Goal: Answer question/provide support: Share knowledge or assist other users

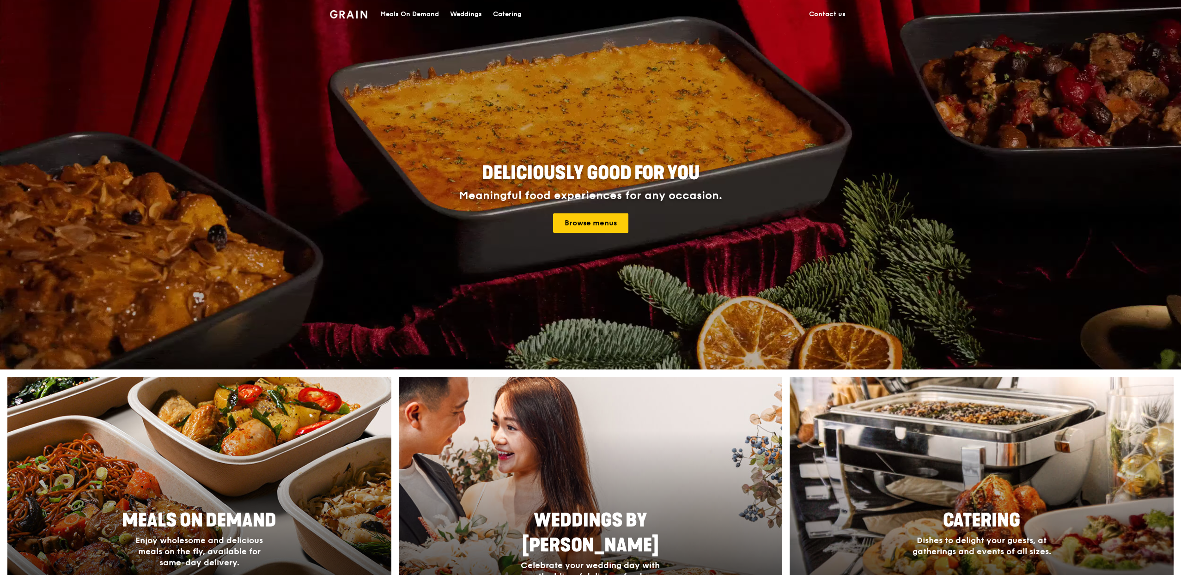
click at [407, 14] on div "Meals On Demand" at bounding box center [409, 14] width 59 height 28
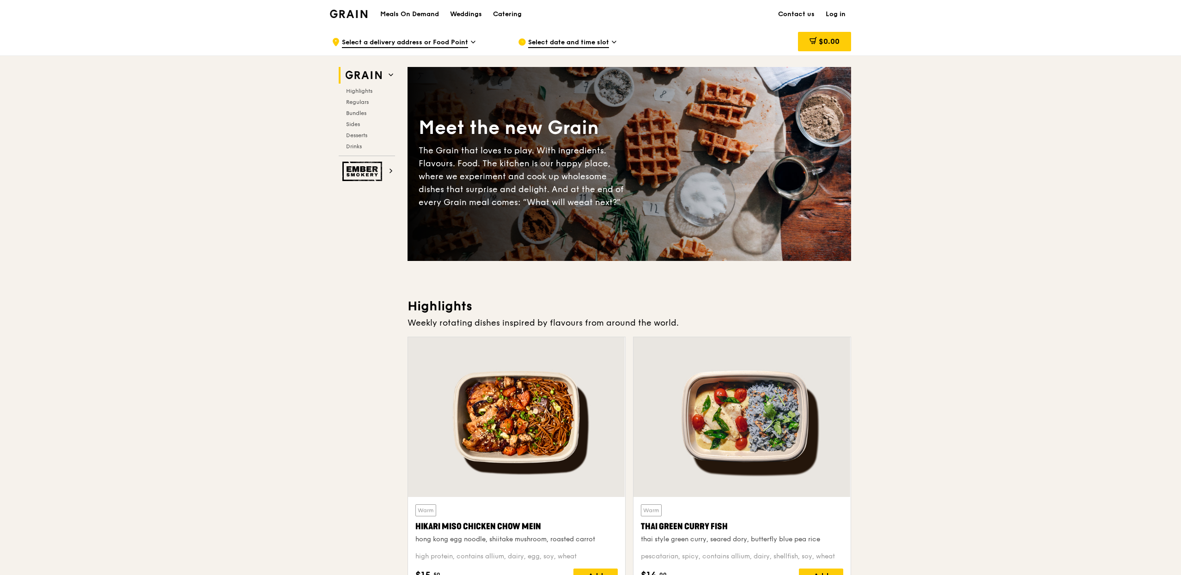
click at [839, 12] on link "Log in" at bounding box center [835, 14] width 31 height 28
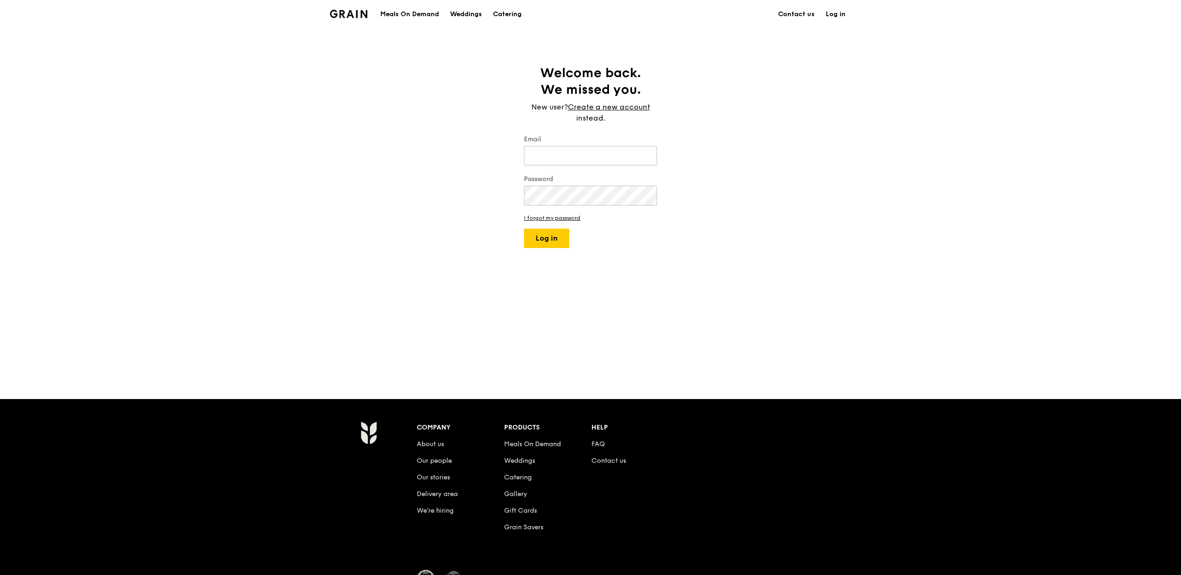
click at [565, 167] on div "Email" at bounding box center [590, 151] width 133 height 32
click at [571, 158] on input "Email" at bounding box center [590, 155] width 133 height 19
type input "[PERSON_NAME][EMAIL_ADDRESS][DOMAIN_NAME]"
click at [524, 229] on button "Log in" at bounding box center [546, 238] width 45 height 19
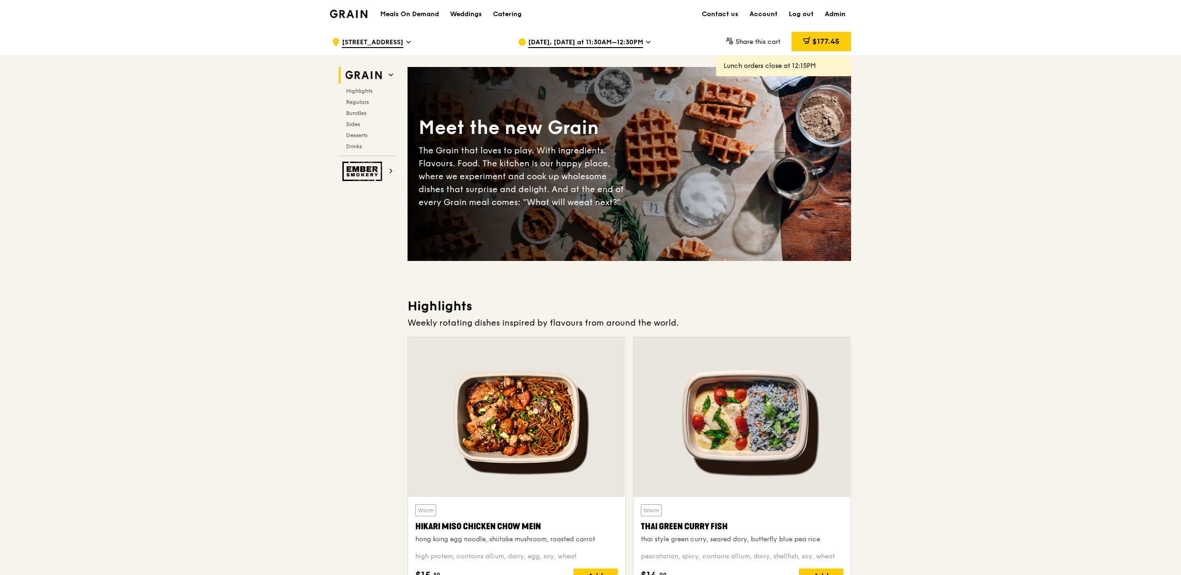
click at [837, 13] on link "Admin" at bounding box center [835, 14] width 32 height 28
select select "100"
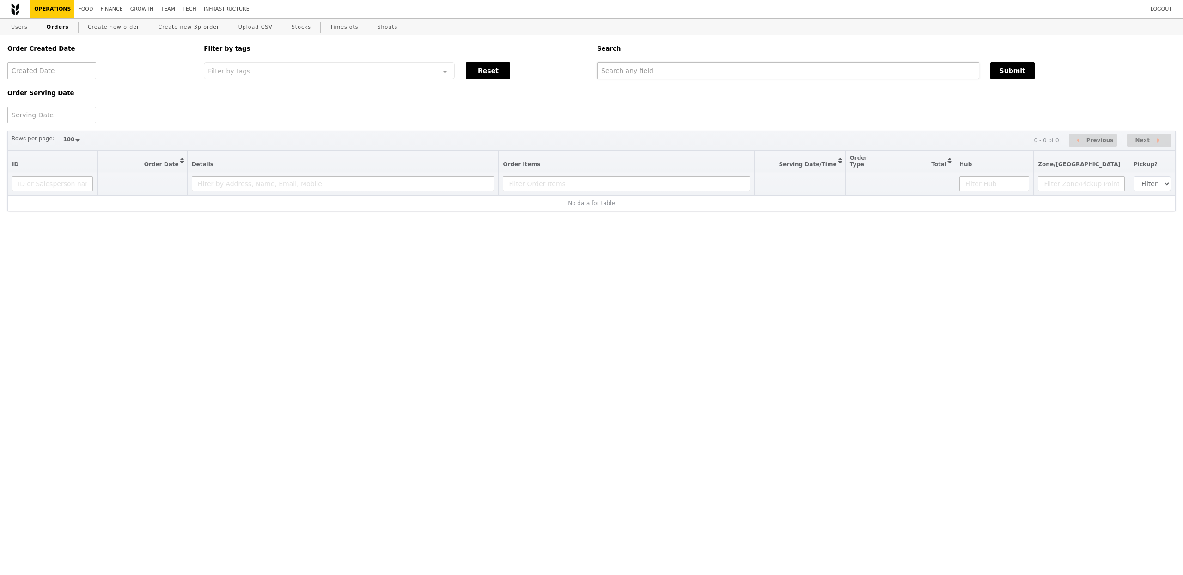
click at [609, 58] on div "Search" at bounding box center [885, 48] width 589 height 27
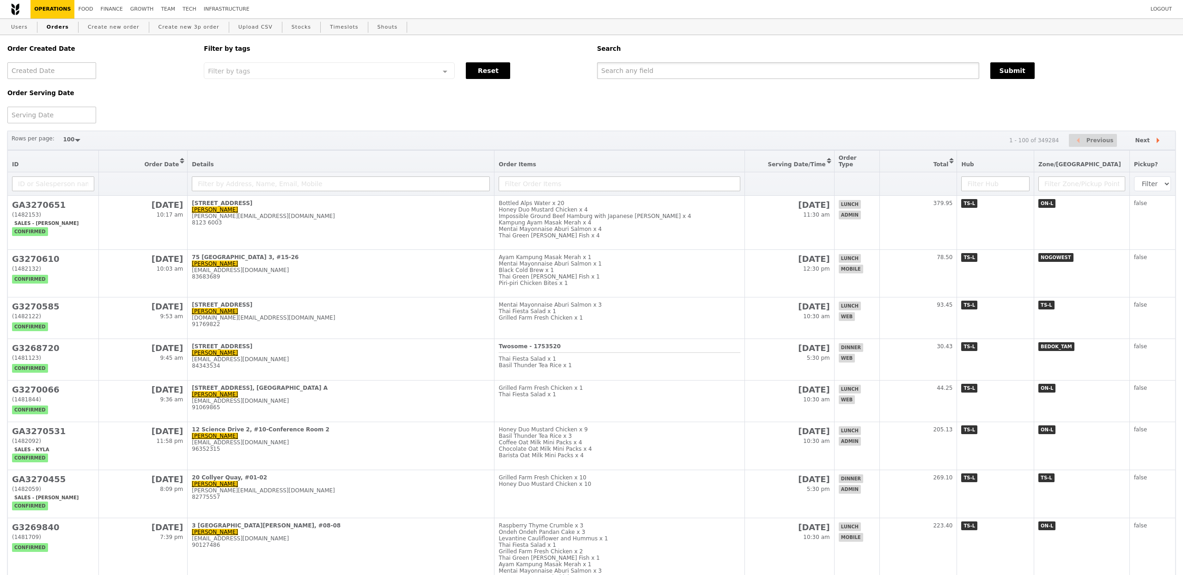
click at [609, 66] on input "text" at bounding box center [788, 70] width 382 height 17
paste input "[PERSON_NAME][EMAIL_ADDRESS]"
type input "[PERSON_NAME][EMAIL_ADDRESS]"
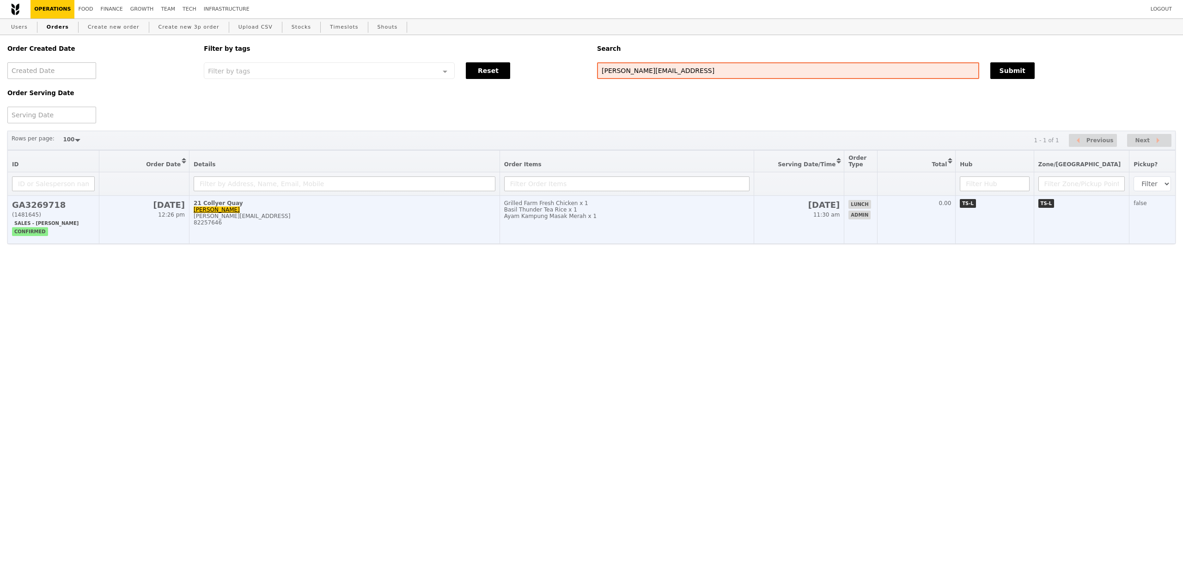
click at [411, 244] on td "21 [PERSON_NAME] [PERSON_NAME] Branter [EMAIL_ADDRESS] 82257646" at bounding box center [344, 220] width 310 height 48
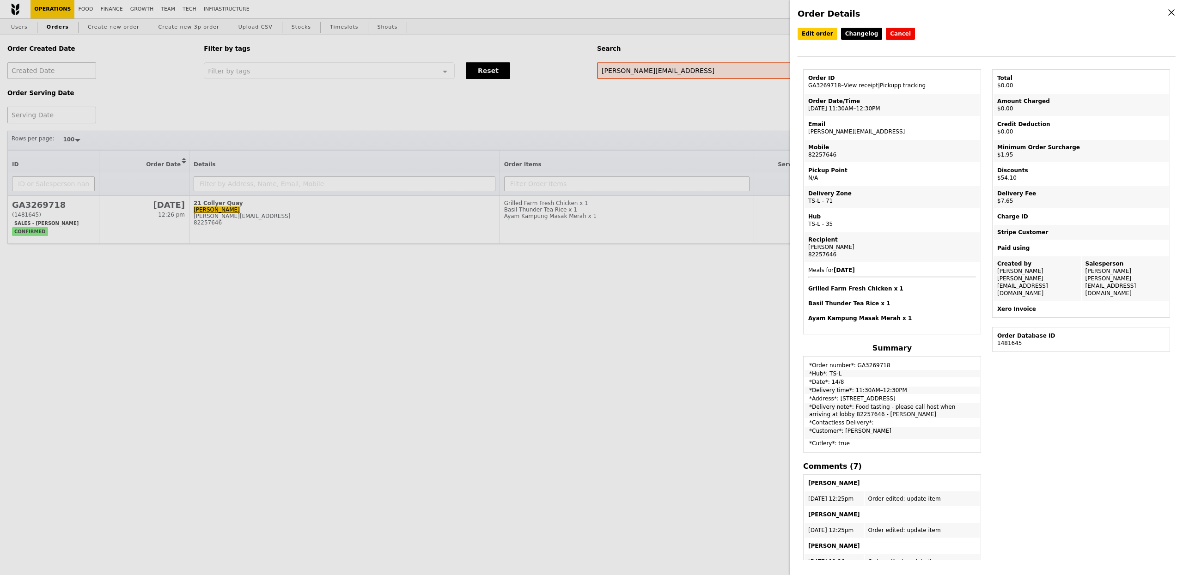
click at [821, 86] on td "Order ID GA3269718 – View receipt | Pickupp tracking" at bounding box center [891, 82] width 175 height 22
copy td "GA3269718"
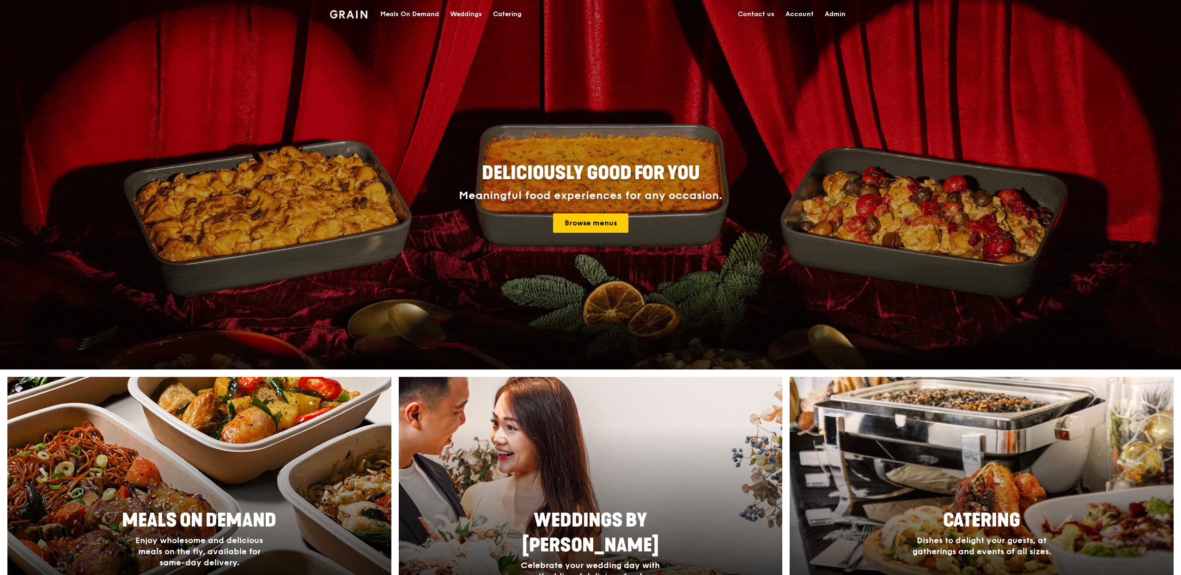
click at [843, 18] on link "Admin" at bounding box center [835, 14] width 32 height 28
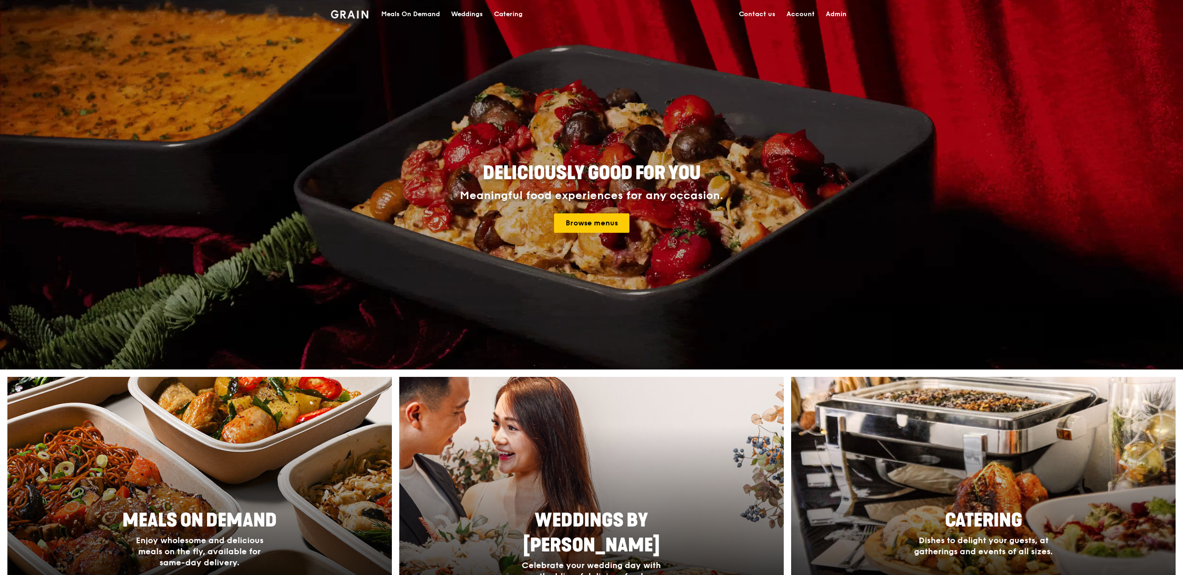
select select "100"
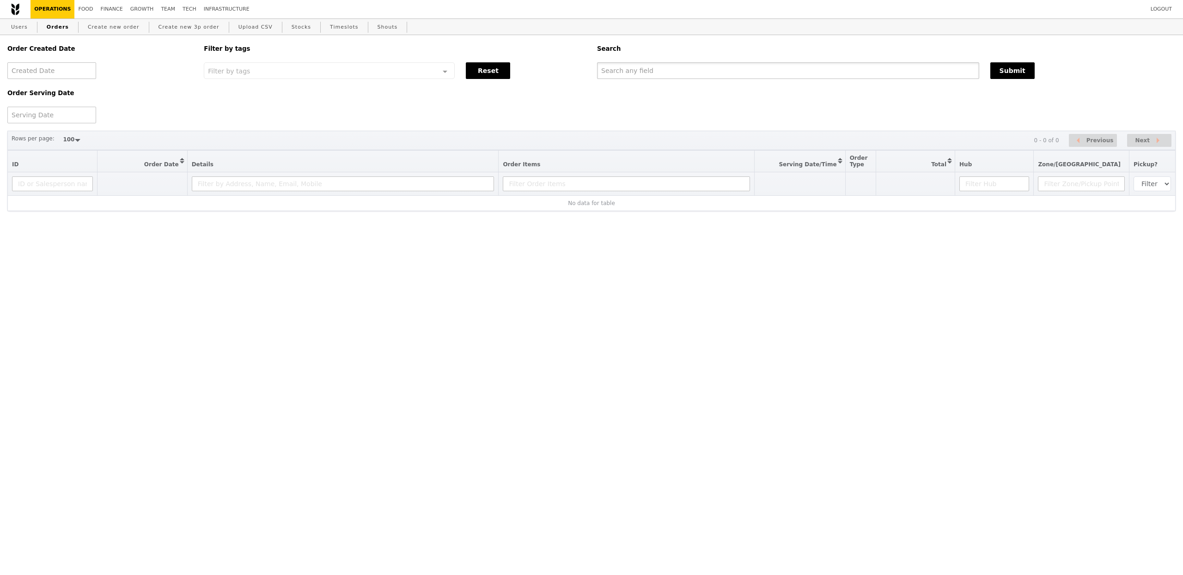
click at [726, 74] on input "text" at bounding box center [788, 70] width 382 height 17
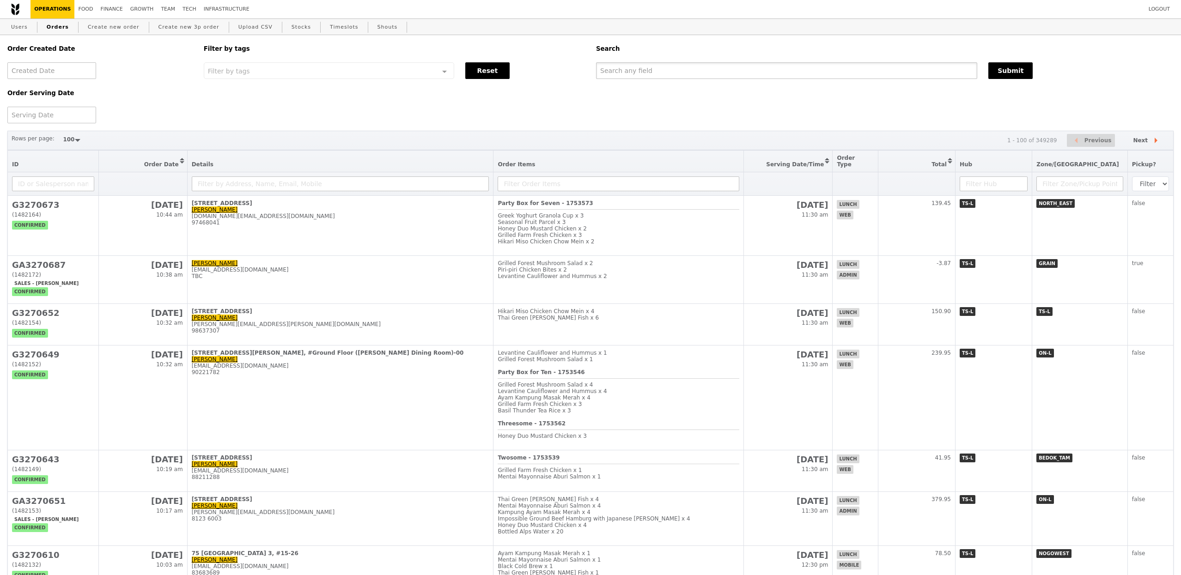
paste input "tan_sze_gee@cpf.gov.sg"
type input "tan_sze_gee@cpf.gov.sg"
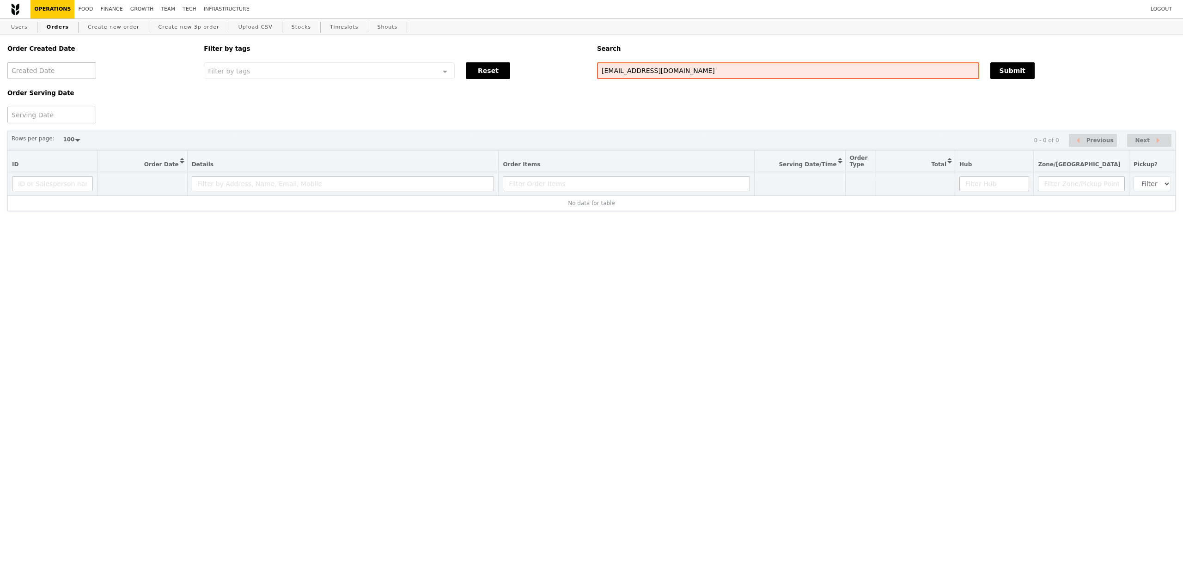
click at [431, 124] on div "Order Created Date Order Serving Date Filter by tags Filter by tags Meal_Plan W…" at bounding box center [591, 123] width 1168 height 176
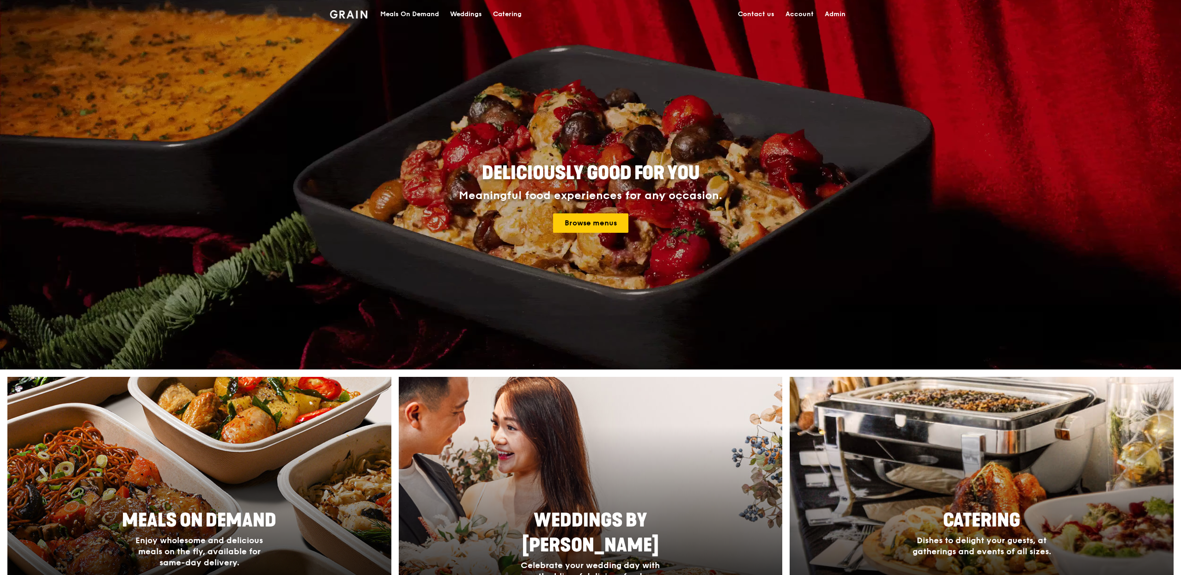
click at [834, 15] on link "Admin" at bounding box center [835, 14] width 32 height 28
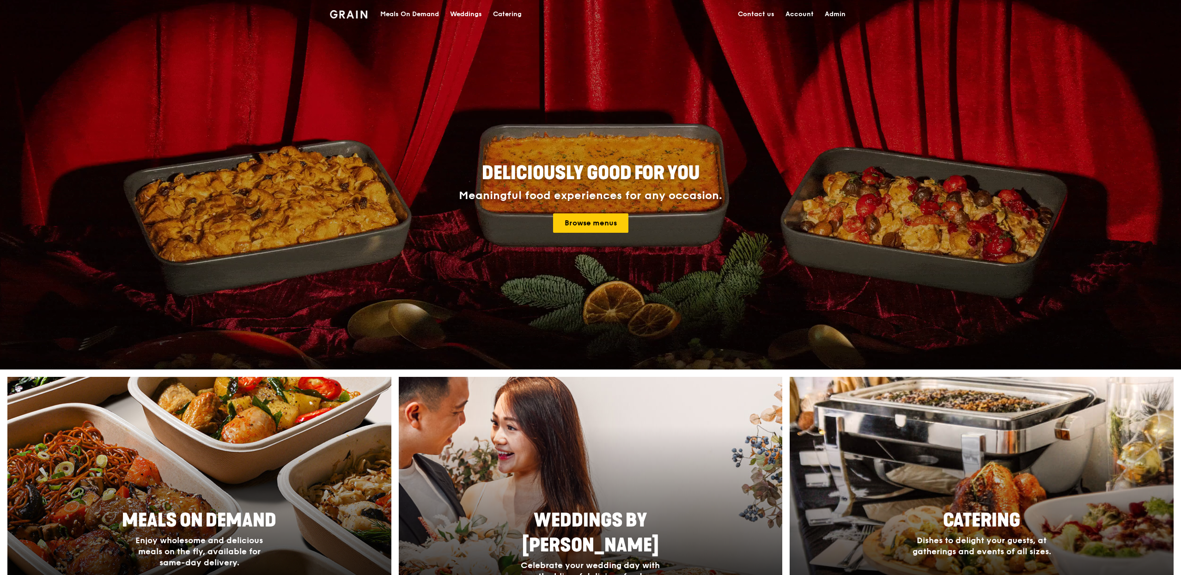
select select "100"
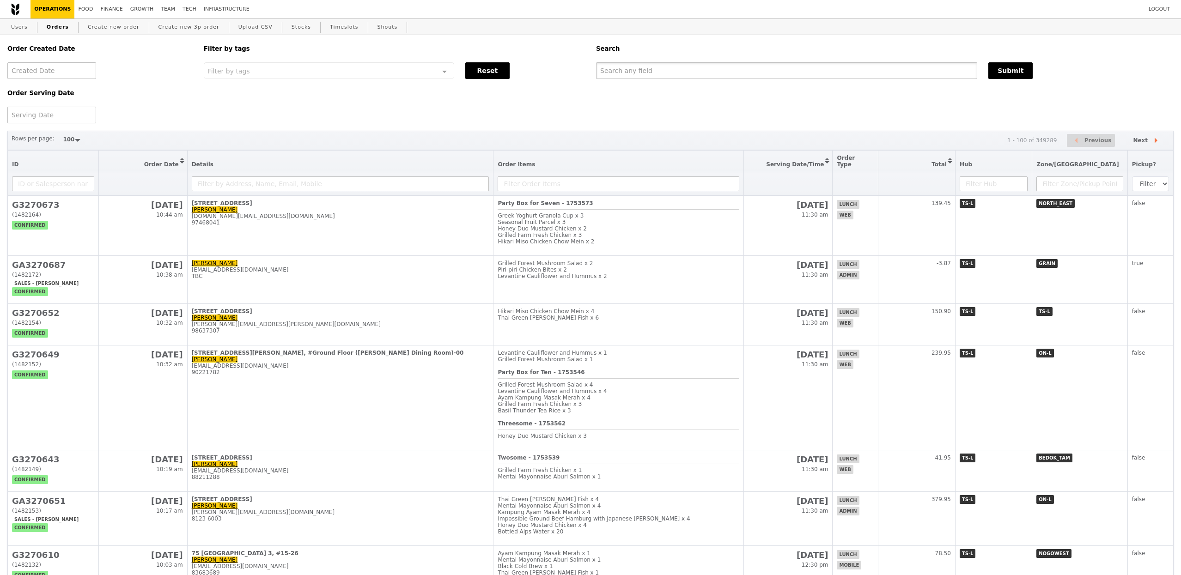
click at [624, 75] on input "text" at bounding box center [786, 70] width 381 height 17
type input "samuel"
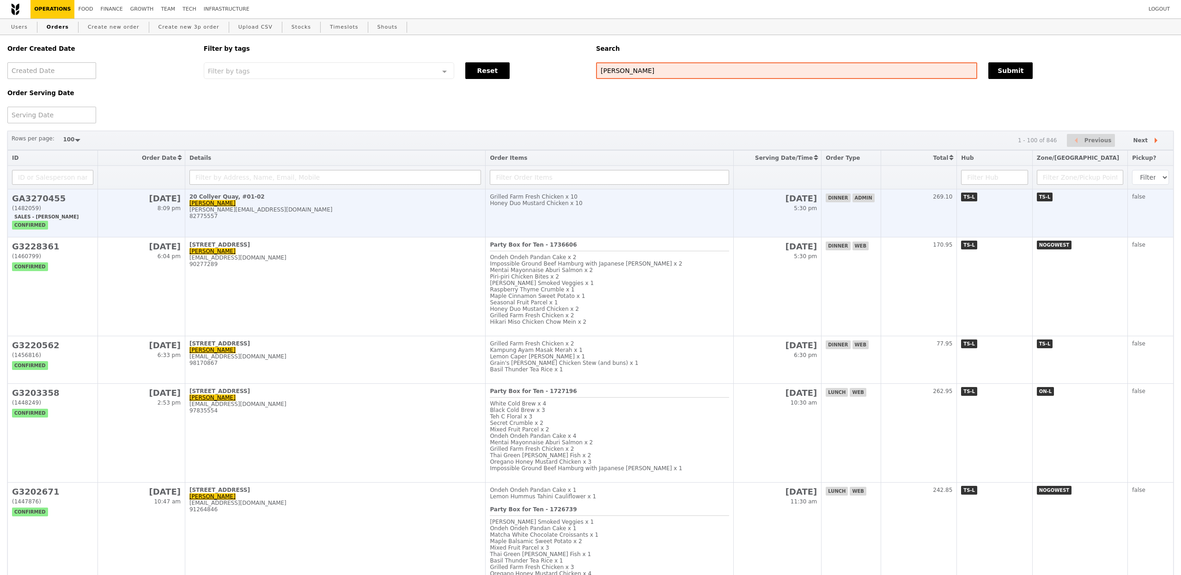
click at [390, 225] on td "20 Collyer Quay, #01-02 Samuel Chua samuel.chua@finexis.com.sg 82775557" at bounding box center [335, 213] width 300 height 48
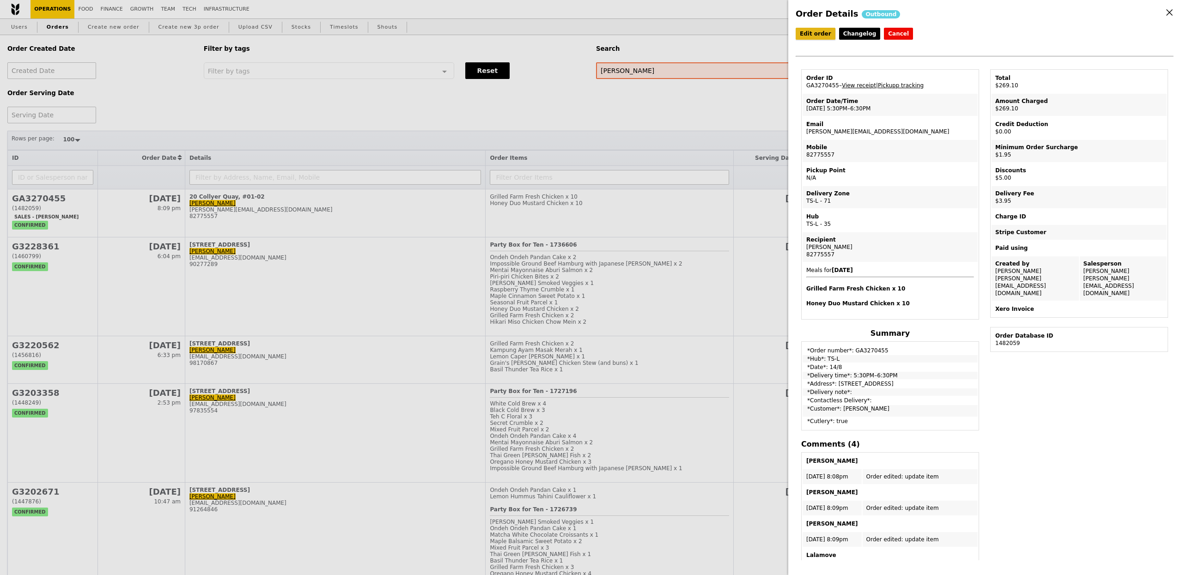
click at [822, 39] on link "Edit order" at bounding box center [816, 34] width 40 height 12
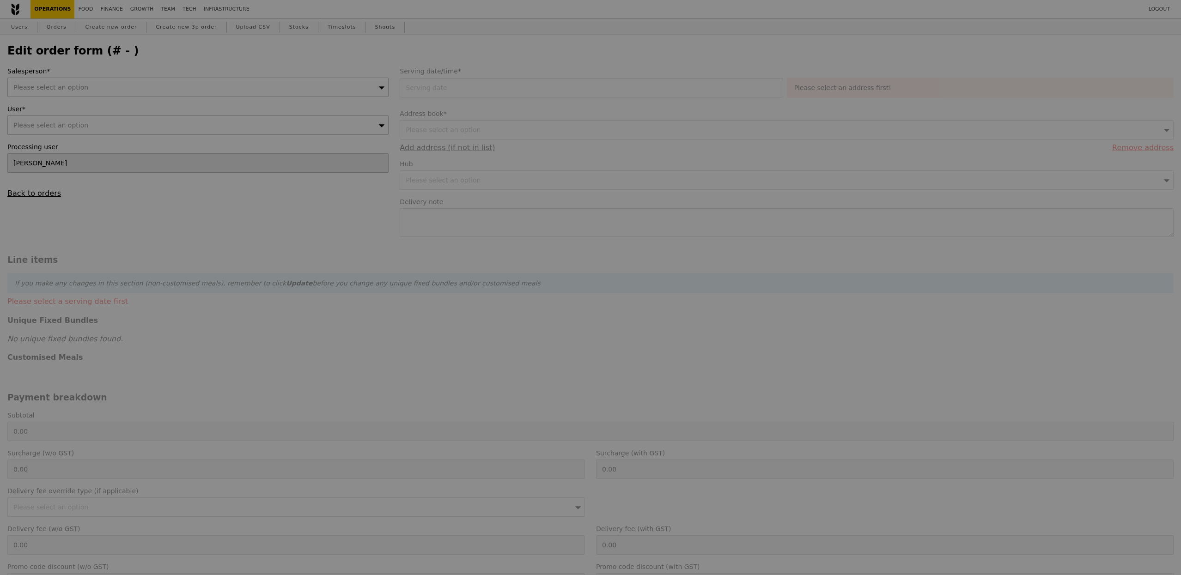
type input "14 Aug 2025"
checkbox input "true"
type input "Loading..."
type input "268.20"
type input "1.79"
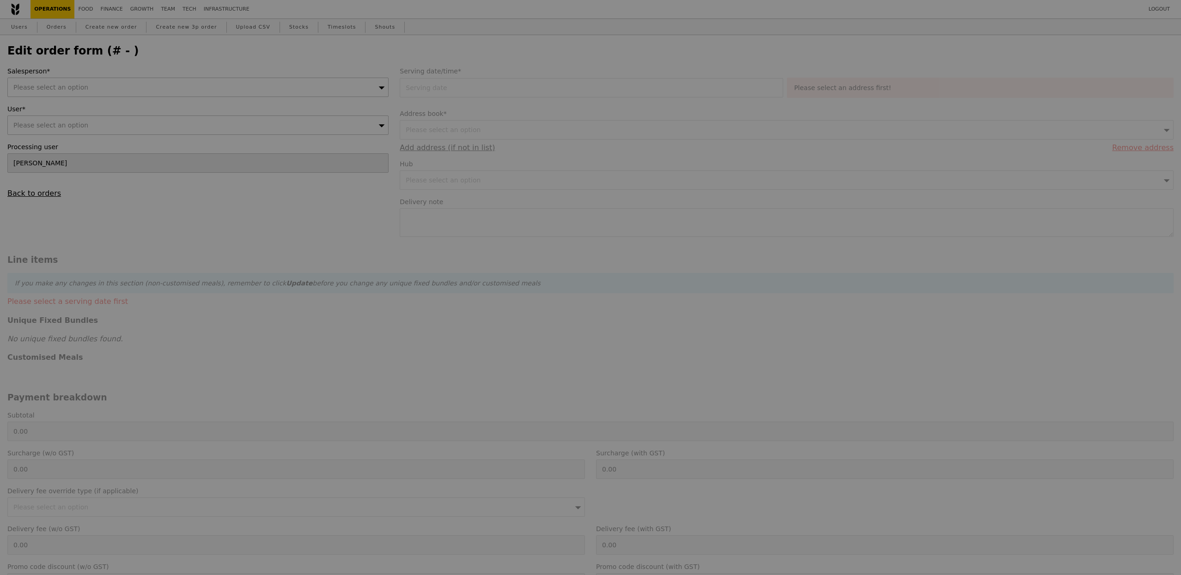
type input "1.95"
type input "3.62"
type input "3.95"
type input "4.59"
type input "5.00"
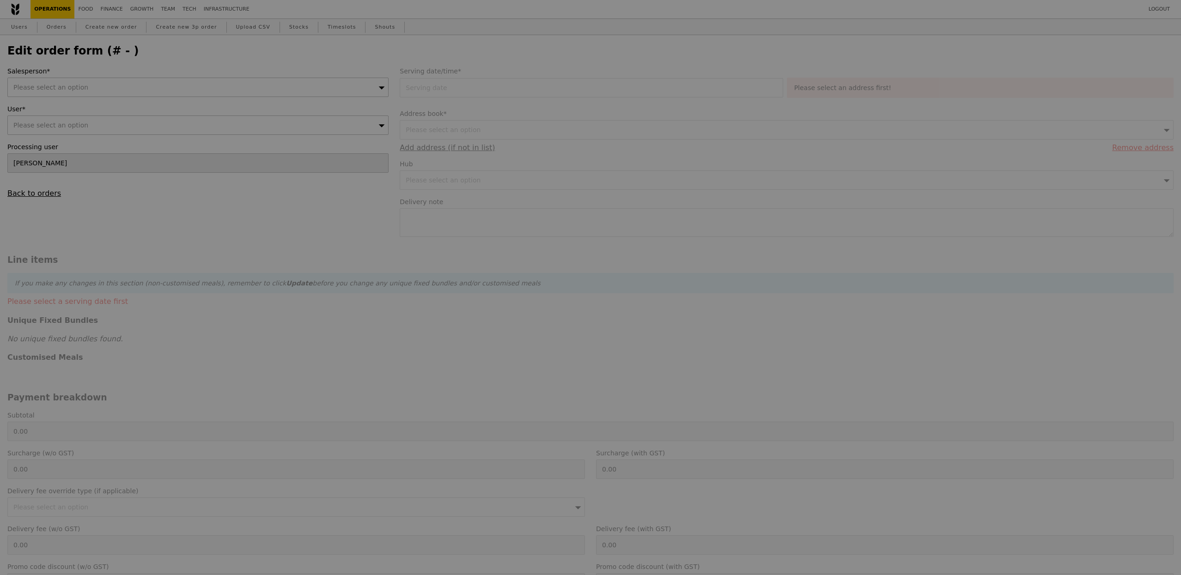
type input "269.10"
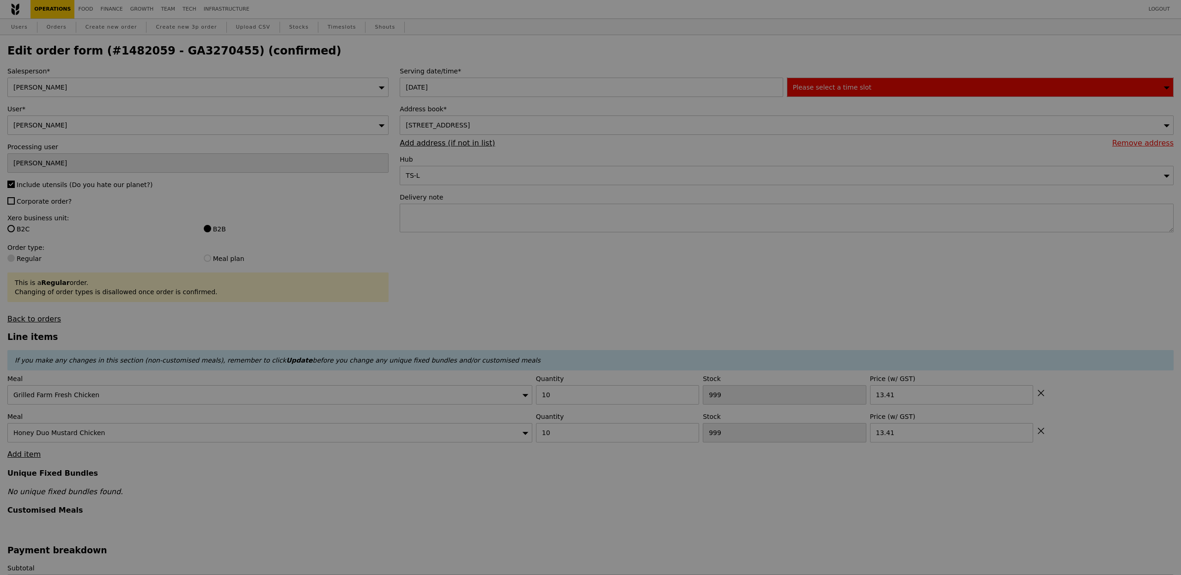
type input "2"
type input "9"
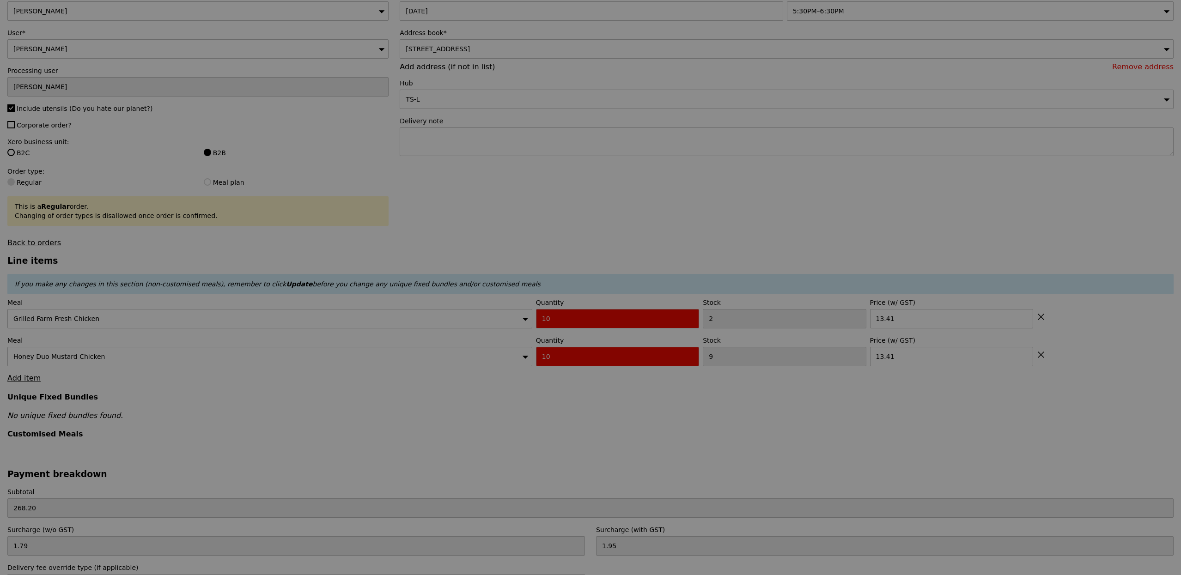
type input "Update"
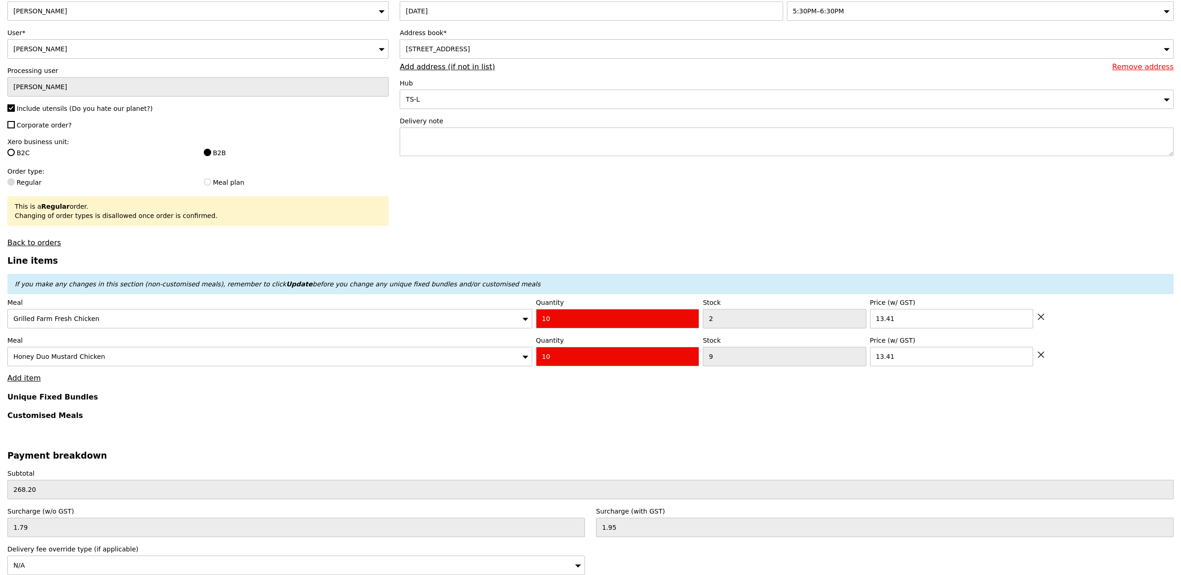
scroll to position [103, 0]
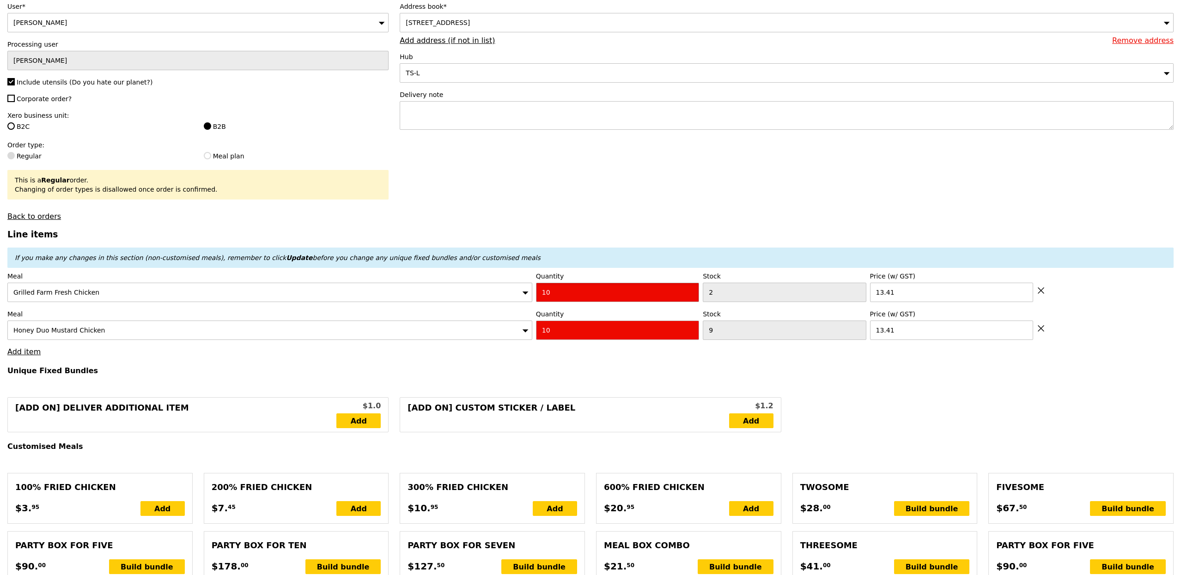
click at [628, 299] on input "10" at bounding box center [617, 292] width 163 height 19
type input "5"
click at [586, 340] on input "10" at bounding box center [617, 330] width 163 height 19
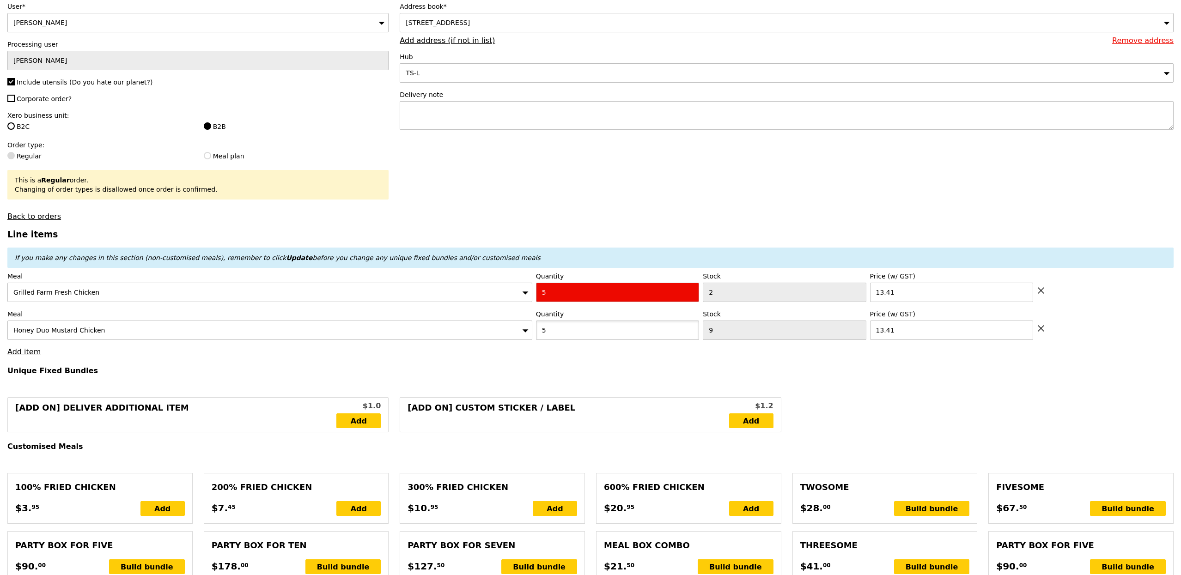
type input "5"
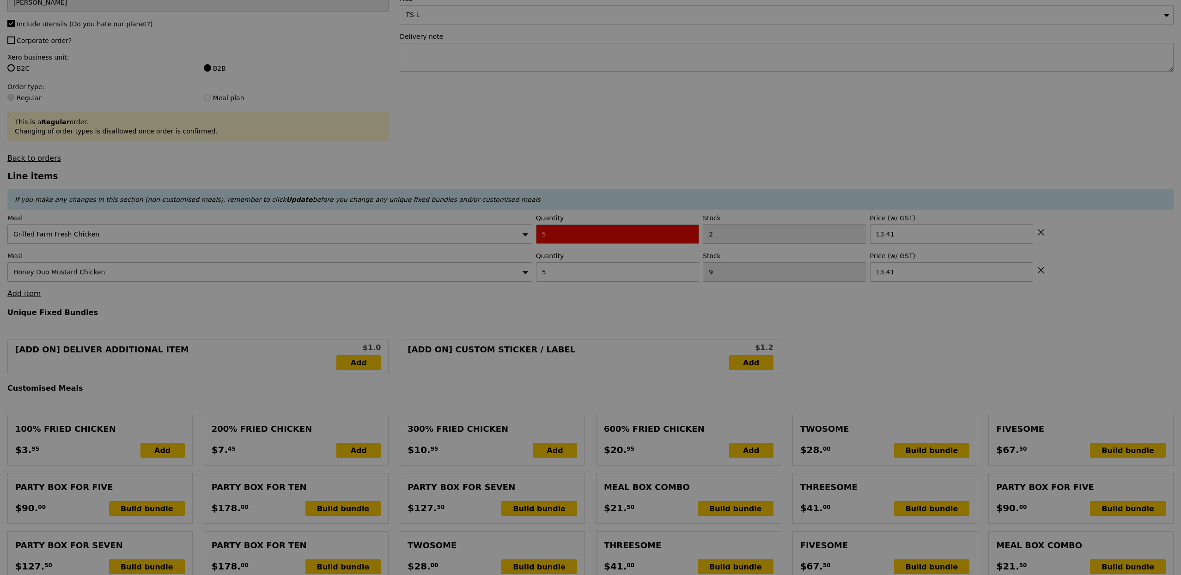
type input "Update"
type input "0.00"
type input "0.90"
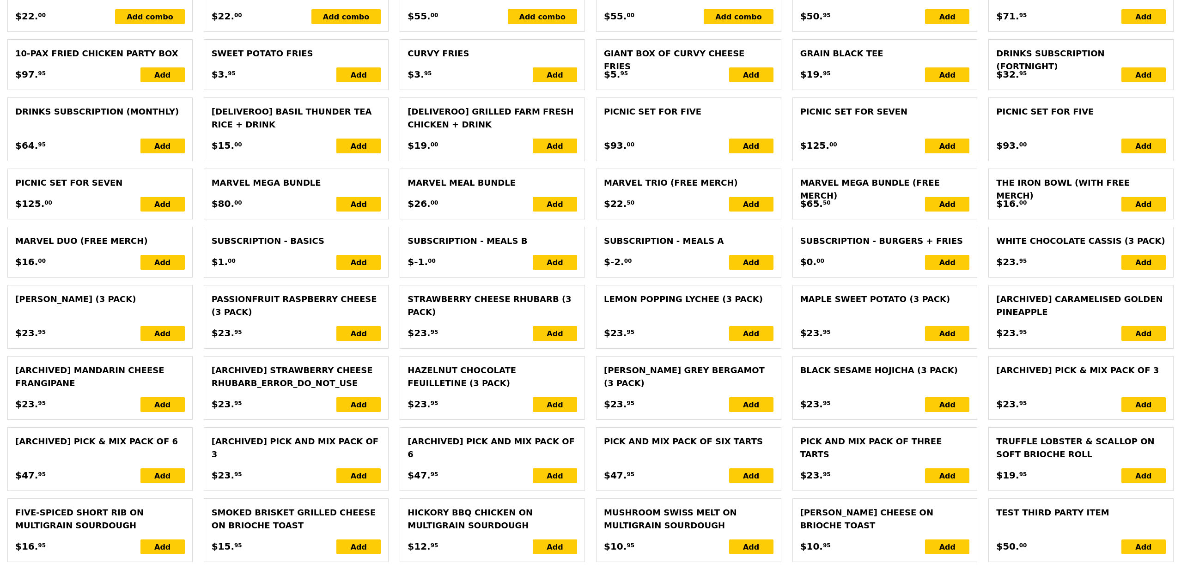
scroll to position [1829, 0]
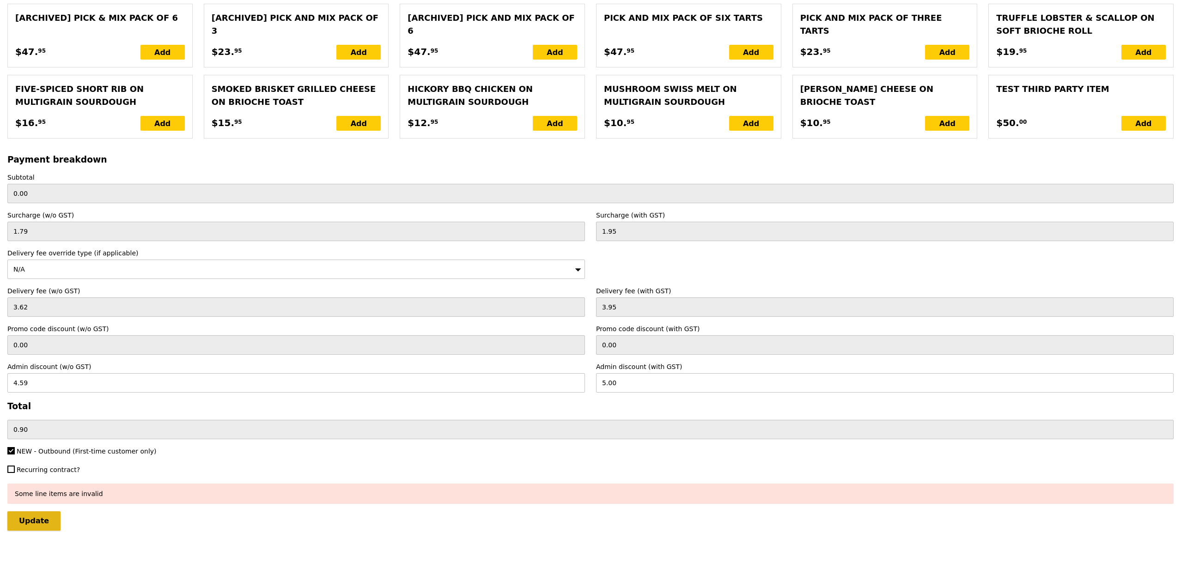
click at [44, 516] on input "Update" at bounding box center [33, 520] width 53 height 19
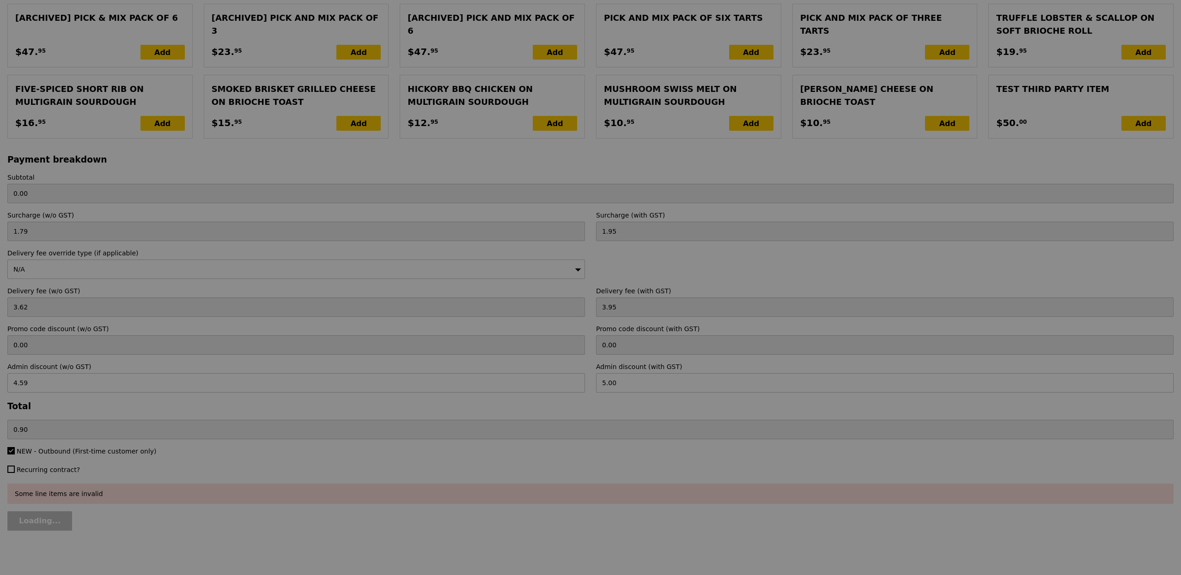
type input "Update"
type input "134.10"
type input "135.00"
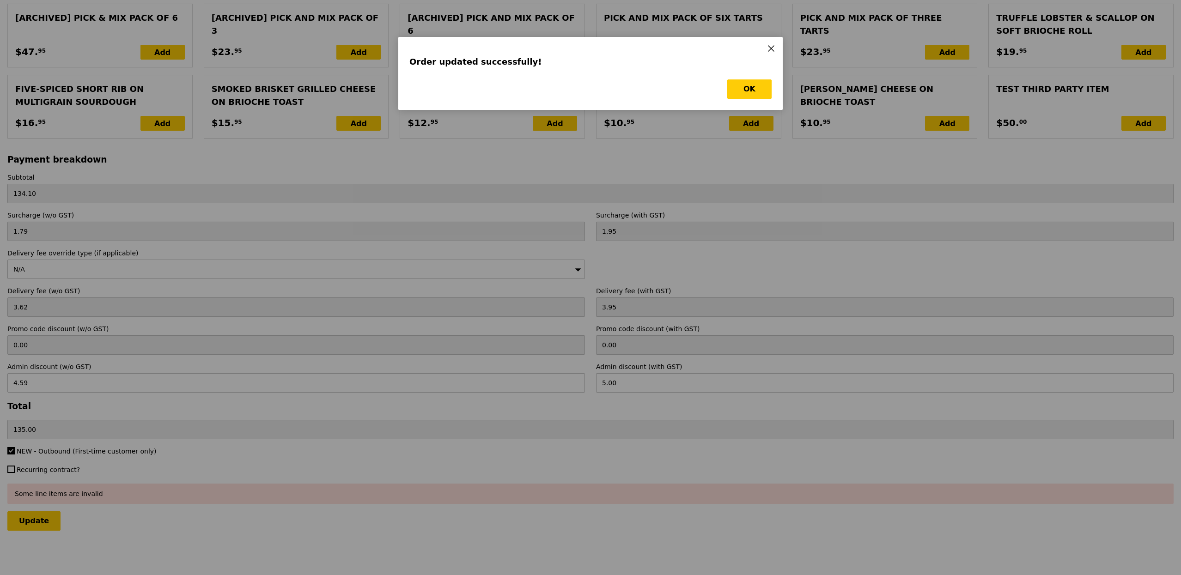
scroll to position [0, 0]
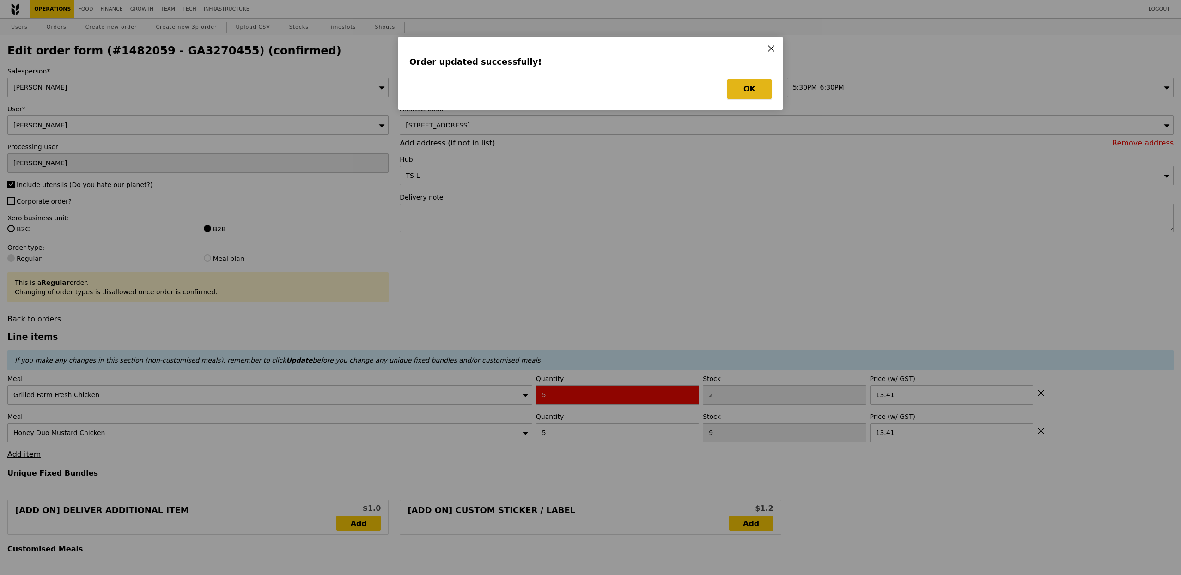
click at [766, 88] on button "OK" at bounding box center [749, 88] width 44 height 19
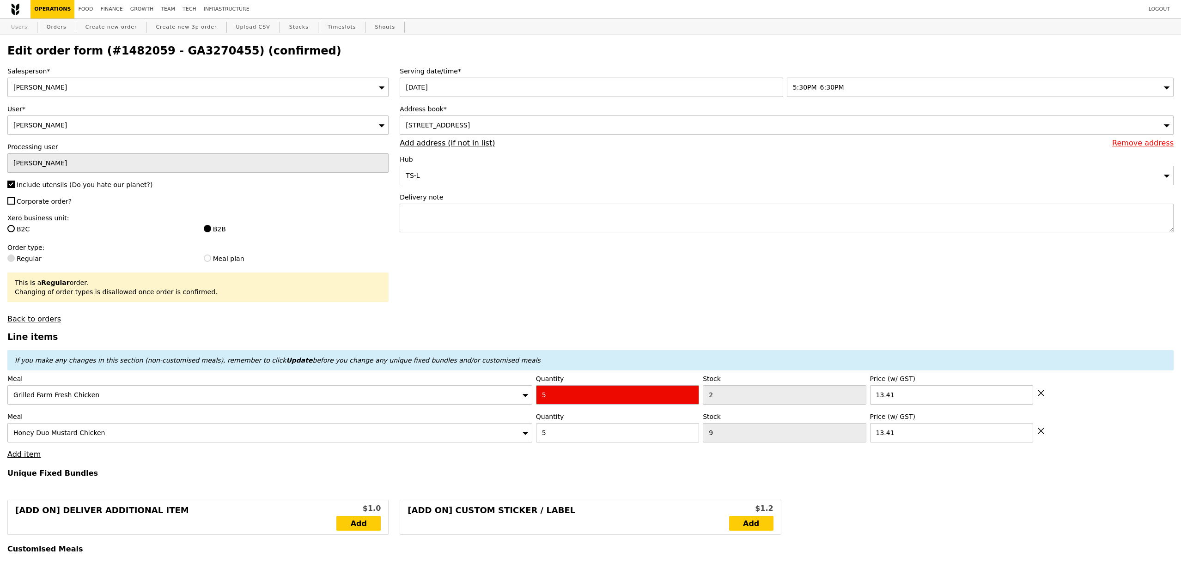
click at [24, 30] on link "Users" at bounding box center [19, 27] width 24 height 17
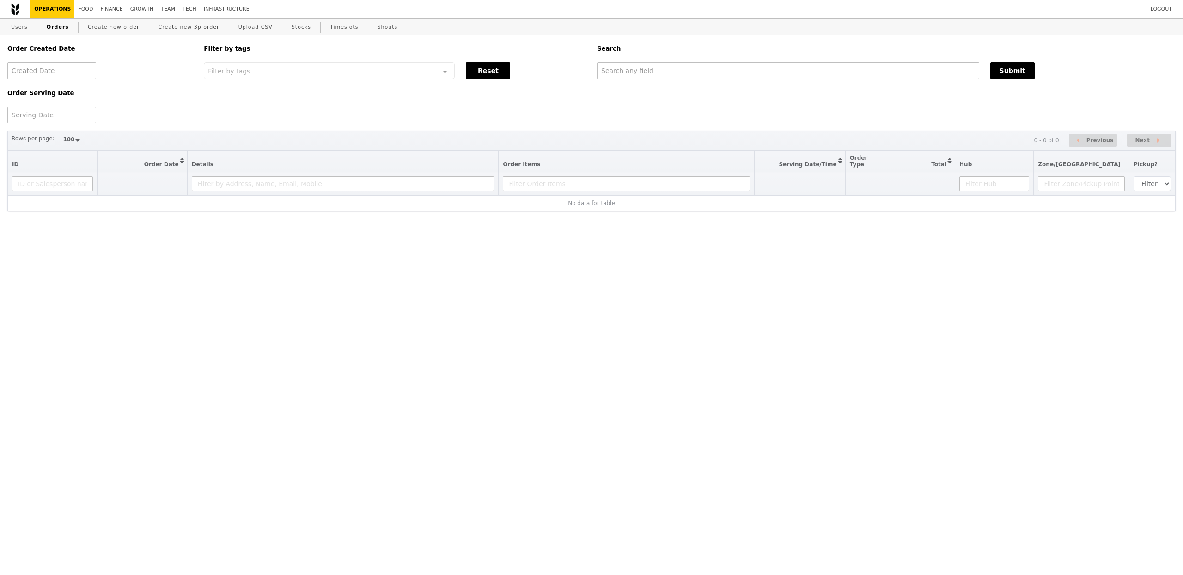
select select "100"
click at [639, 73] on input "text" at bounding box center [788, 70] width 382 height 17
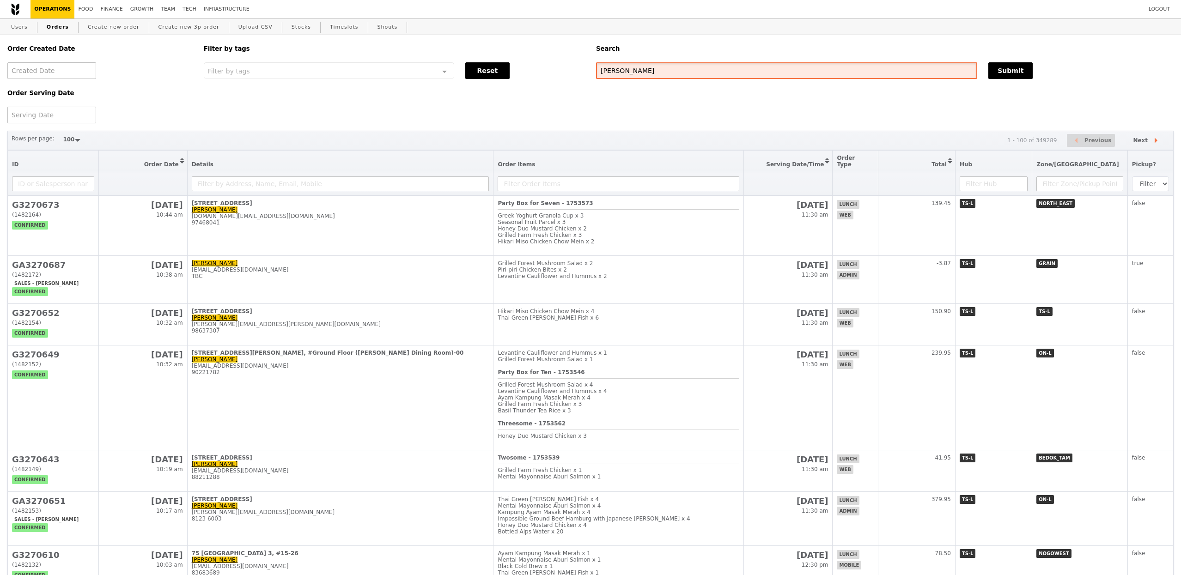
type input "samuel"
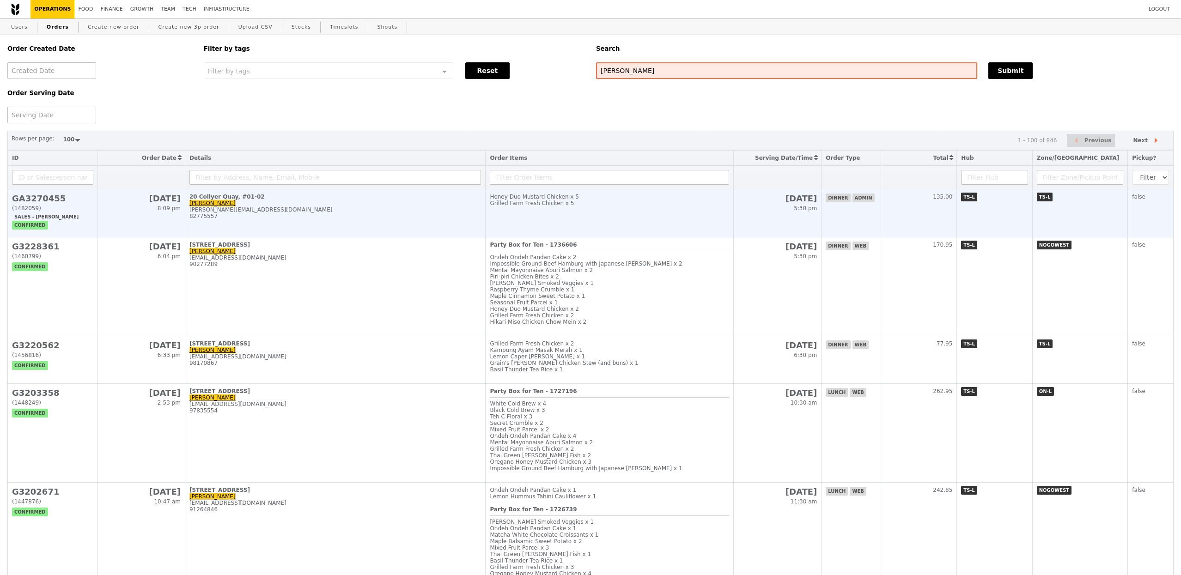
click at [421, 232] on td "20 Collyer Quay, #01-02 Samuel Chua samuel.chua@finexis.com.sg 82775557" at bounding box center [335, 213] width 300 height 48
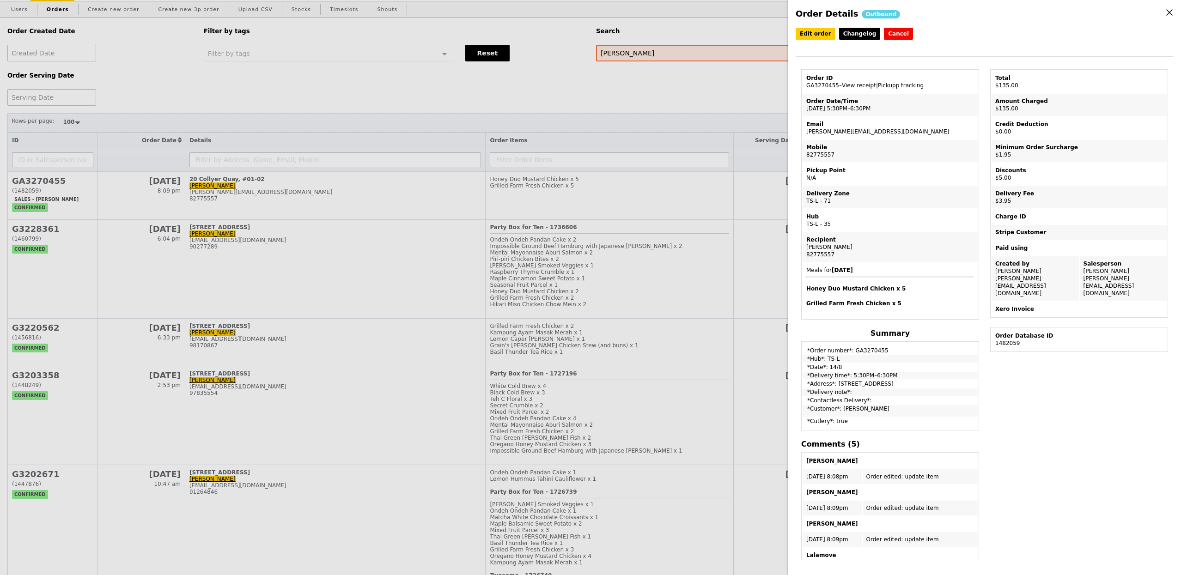
click at [830, 89] on td "Order ID GA3270455 – View receipt | Pickupp tracking" at bounding box center [889, 82] width 175 height 22
click at [411, 106] on div "Order Details Outbound Edit order Changelog Cancel Order ID GA3270455 – View re…" at bounding box center [590, 287] width 1181 height 575
